Goal: Task Accomplishment & Management: Manage account settings

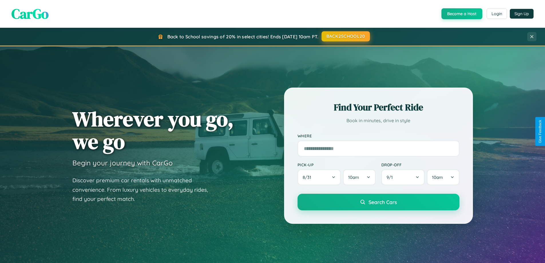
click at [345, 36] on button "BACK2SCHOOL20" at bounding box center [346, 36] width 48 height 10
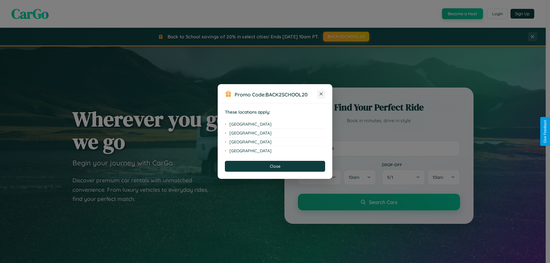
click at [321, 94] on icon at bounding box center [320, 93] width 3 height 3
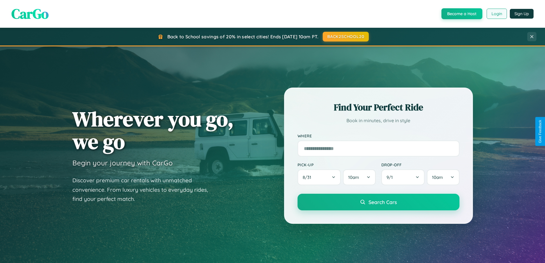
click at [497, 14] on button "Login" at bounding box center [497, 14] width 20 height 10
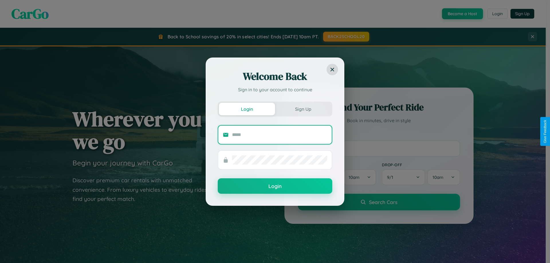
click at [279, 135] on input "text" at bounding box center [279, 134] width 95 height 9
type input "**********"
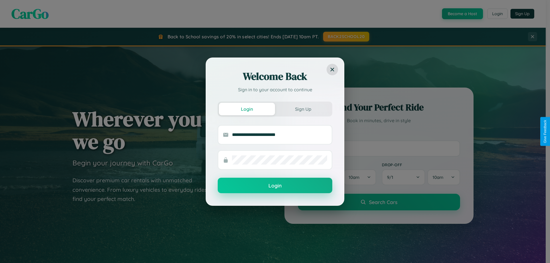
click at [275, 186] on button "Login" at bounding box center [275, 185] width 114 height 15
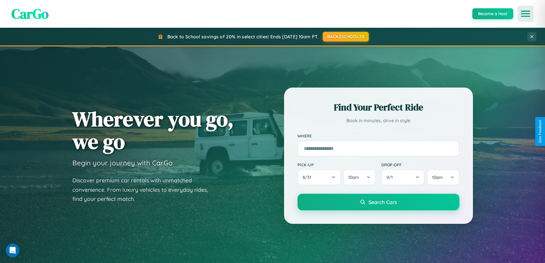
click at [526, 14] on icon "Open menu" at bounding box center [526, 13] width 8 height 5
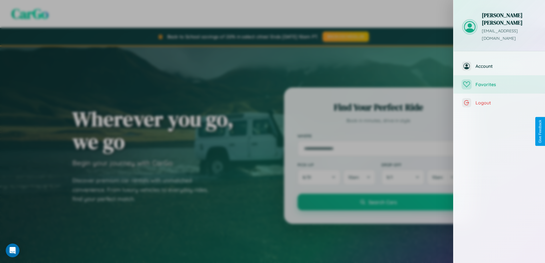
click at [499, 82] on span "Favorites" at bounding box center [506, 85] width 61 height 6
